Goal: Transaction & Acquisition: Purchase product/service

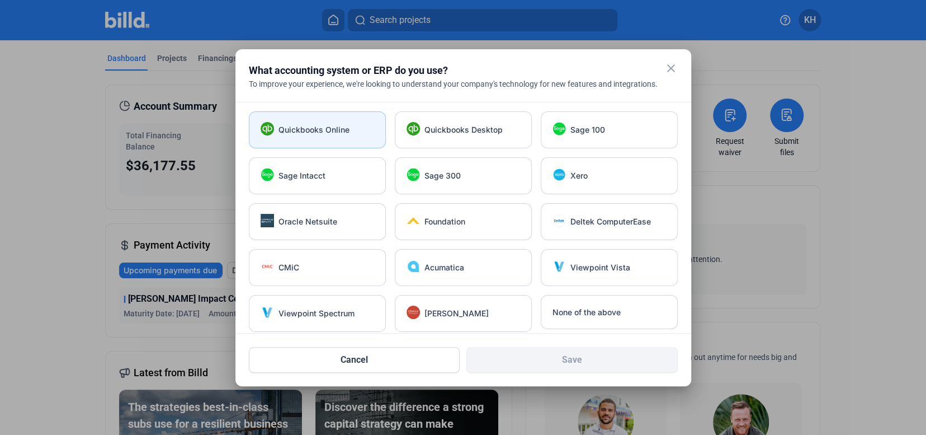
click at [331, 134] on span "Quickbooks Online" at bounding box center [314, 129] width 71 height 11
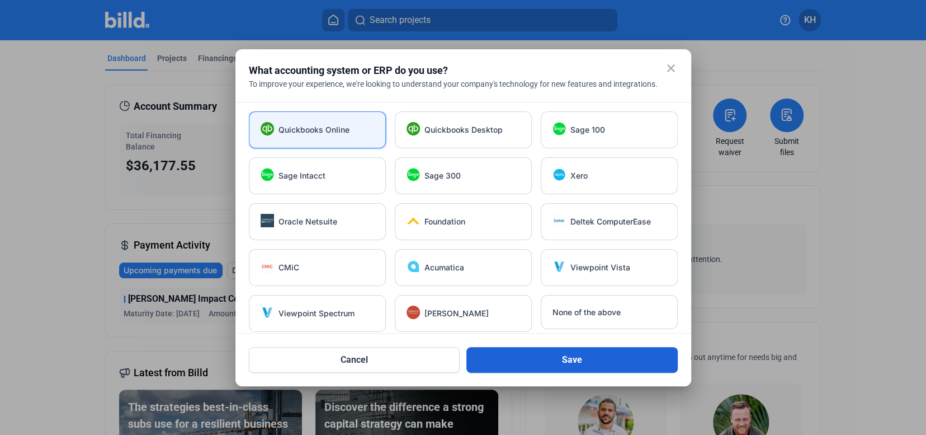
click at [563, 359] on button "Save" at bounding box center [571, 360] width 211 height 26
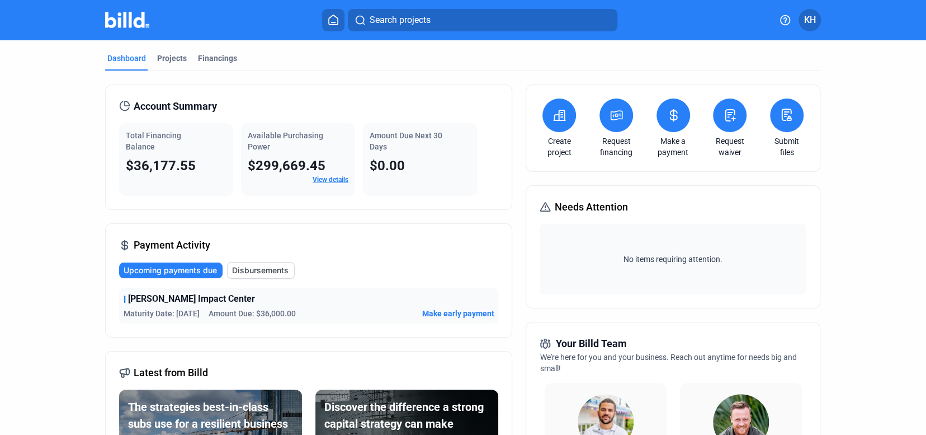
click at [454, 314] on span "Make early payment" at bounding box center [458, 313] width 72 height 11
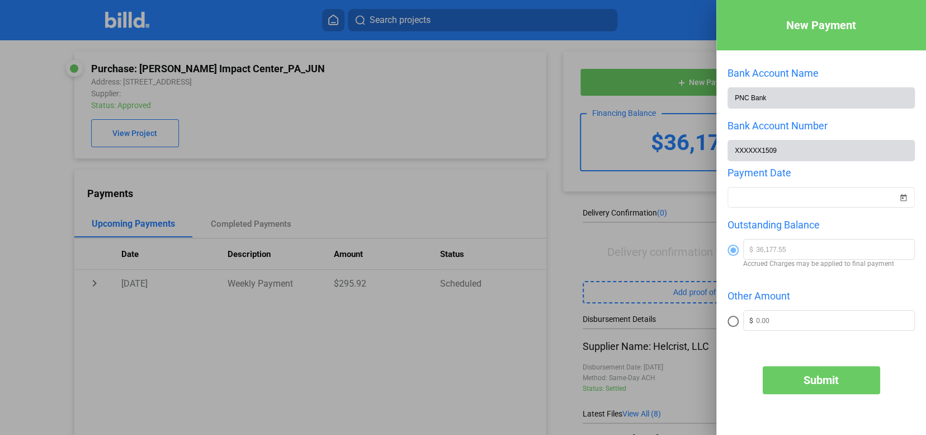
click at [553, 280] on div at bounding box center [463, 217] width 926 height 435
